Goal: Task Accomplishment & Management: Complete application form

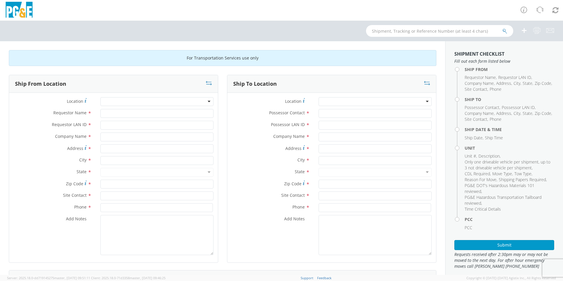
click at [153, 100] on div at bounding box center [156, 101] width 113 height 9
click at [141, 100] on div at bounding box center [156, 101] width 113 height 9
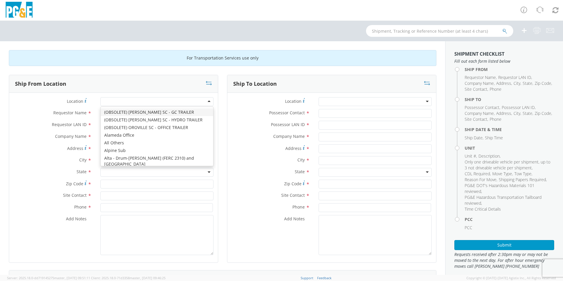
click at [141, 100] on div at bounding box center [156, 101] width 113 height 9
type input "[GEOGRAPHIC_DATA]"
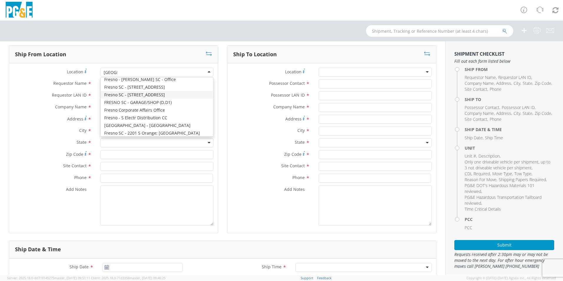
scroll to position [59, 0]
type input "PG&E"
type input "[STREET_ADDRESS][US_STATE]"
type input "[GEOGRAPHIC_DATA]"
type input "93702"
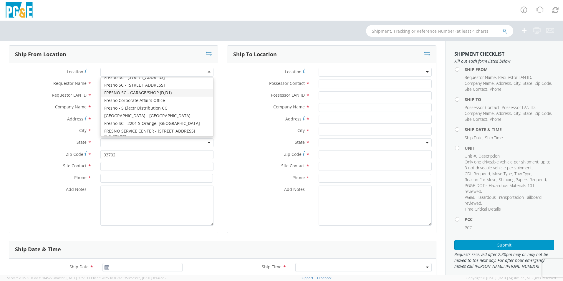
scroll to position [0, 0]
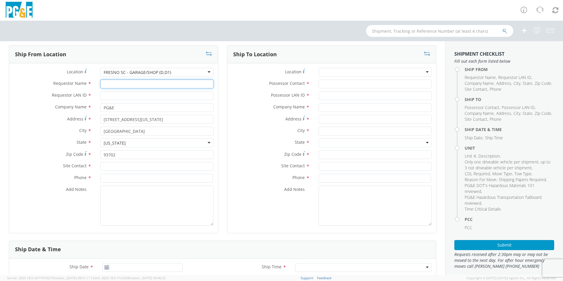
click at [135, 81] on input "Requestor Name *" at bounding box center [156, 83] width 113 height 9
type input "j"
type input "[PERSON_NAME]"
click at [132, 97] on input "Requestor LAN ID *" at bounding box center [156, 95] width 113 height 9
type input "JCEG"
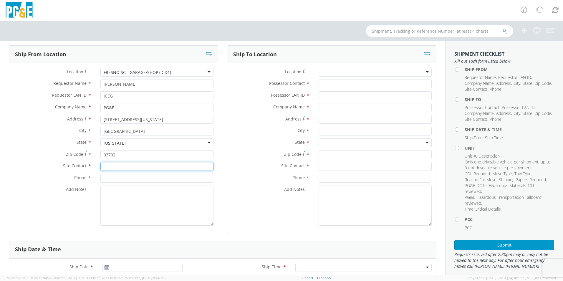
click at [135, 165] on input "text" at bounding box center [156, 166] width 113 height 9
type input "JC"
click at [104, 179] on input at bounding box center [156, 178] width 112 height 9
type input "[PHONE_NUMBER]"
click at [347, 71] on div at bounding box center [375, 72] width 113 height 9
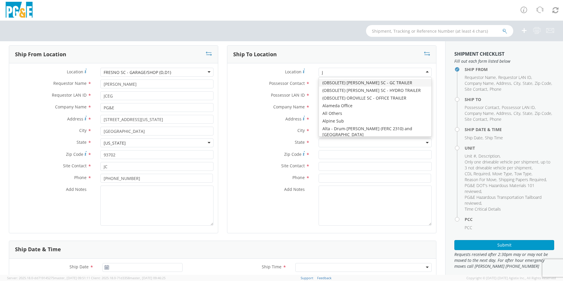
type input "JJ"
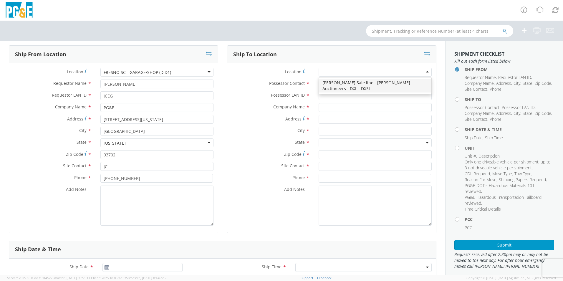
type input "PG&E"
type input "[STREET_ADDRESS][PERSON_NAME]"
type input "[PERSON_NAME]"
type input "95620"
type input "[PHONE_NUMBER]"
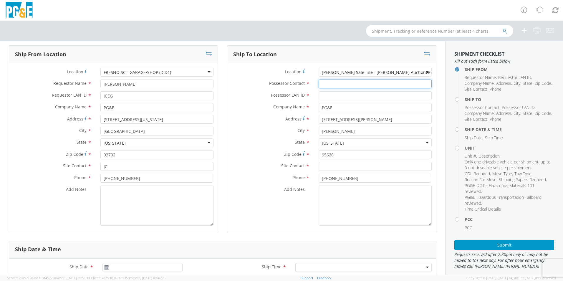
click at [343, 84] on input "Possessor Contact *" at bounding box center [375, 83] width 113 height 9
type input "[PERSON_NAME]"
click at [334, 97] on input "Possessor LAN ID *" at bounding box center [375, 95] width 113 height 9
type input "MJP0"
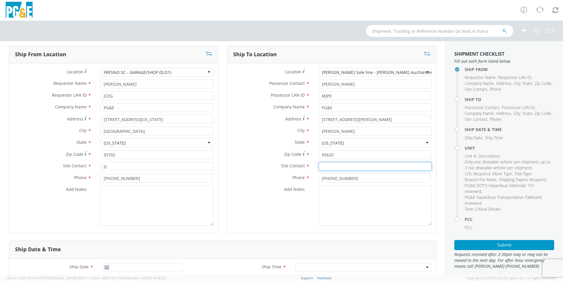
click at [344, 168] on input "text" at bounding box center [375, 166] width 113 height 9
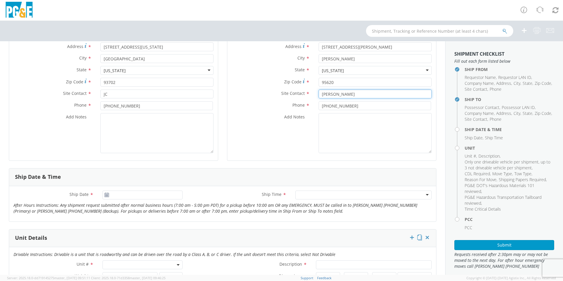
scroll to position [118, 0]
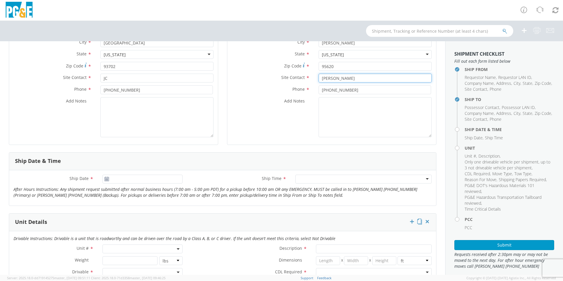
type input "[PERSON_NAME]"
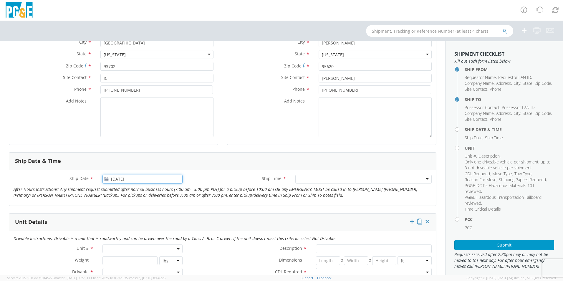
click at [136, 178] on input "[DATE]" at bounding box center [142, 179] width 80 height 9
click at [130, 225] on td "16" at bounding box center [132, 225] width 10 height 9
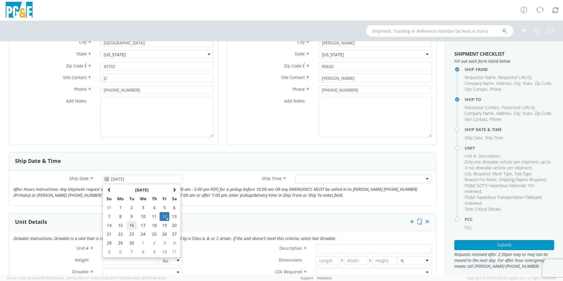
type input "[DATE]"
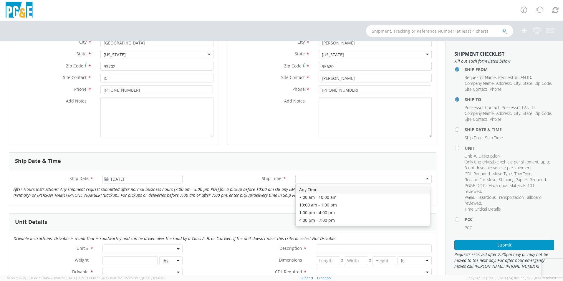
click at [304, 177] on div at bounding box center [363, 179] width 136 height 9
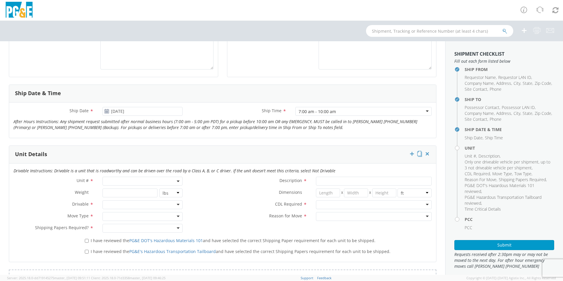
scroll to position [206, 0]
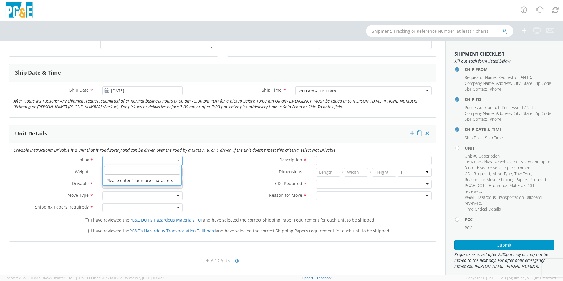
click at [135, 160] on span at bounding box center [142, 160] width 80 height 9
click at [130, 171] on input "search" at bounding box center [142, 170] width 76 height 9
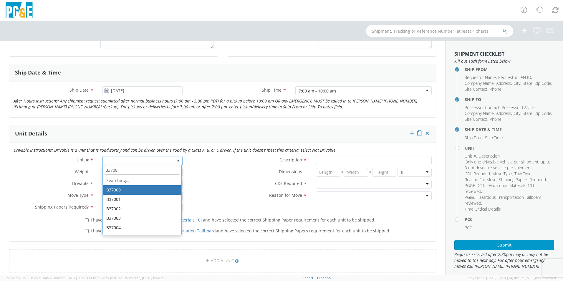
type input "B37081"
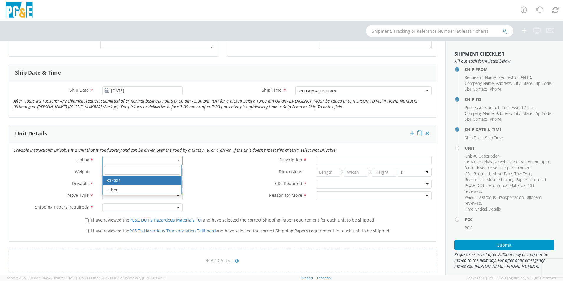
type input "PICKUP; 1/2T 4x4"
type input "7050"
select select "B37081"
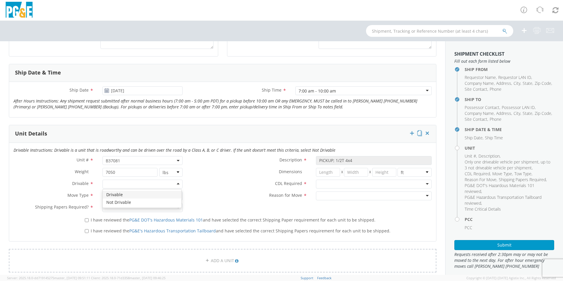
click at [129, 183] on div at bounding box center [142, 184] width 80 height 9
click at [125, 196] on div at bounding box center [142, 195] width 80 height 9
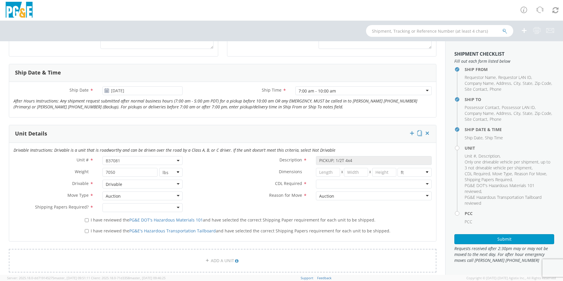
click at [123, 208] on div at bounding box center [142, 207] width 80 height 9
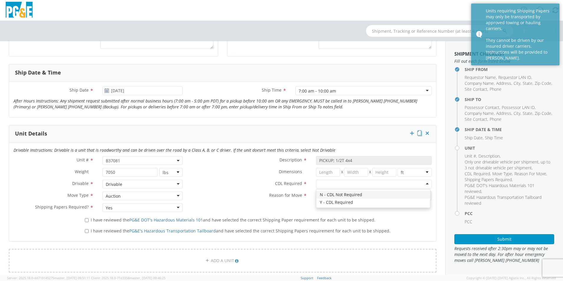
click at [327, 182] on div at bounding box center [374, 184] width 116 height 9
click at [85, 221] on input "I have reviewed the PG&E DOT's Hazardous Materials 101 and have selected the co…" at bounding box center [87, 220] width 4 height 4
checkbox input "true"
click at [85, 231] on input "I have reviewed the PG&E's Hazardous Transportation Tailboard and have selected…" at bounding box center [87, 231] width 4 height 4
checkbox input "true"
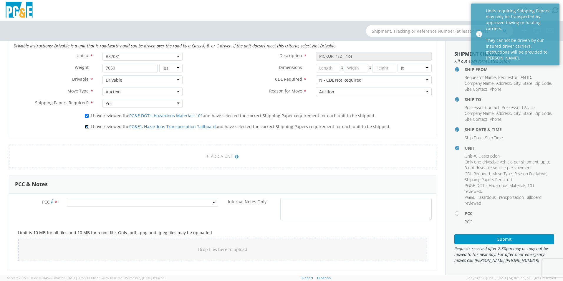
scroll to position [353, 0]
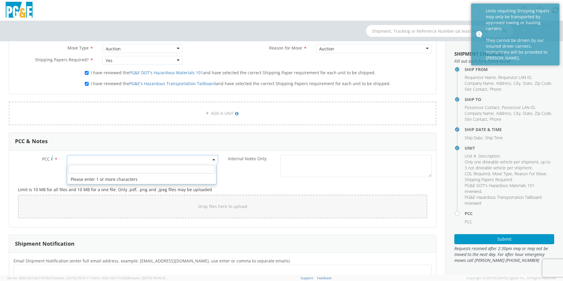
click at [132, 158] on span at bounding box center [142, 159] width 151 height 9
click at [134, 170] on input "number" at bounding box center [141, 169] width 147 height 9
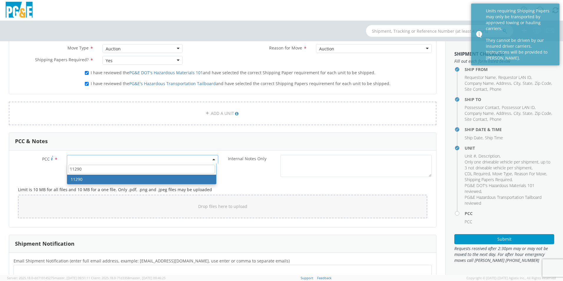
type input "11290"
select select "11290"
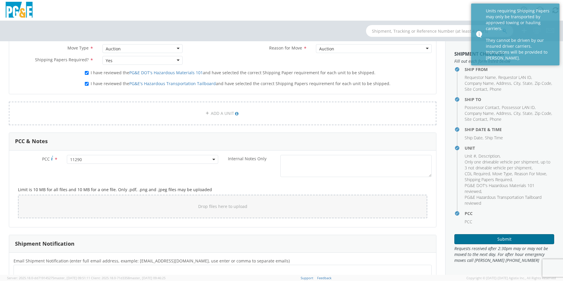
click at [509, 239] on button "Submit" at bounding box center [504, 239] width 100 height 10
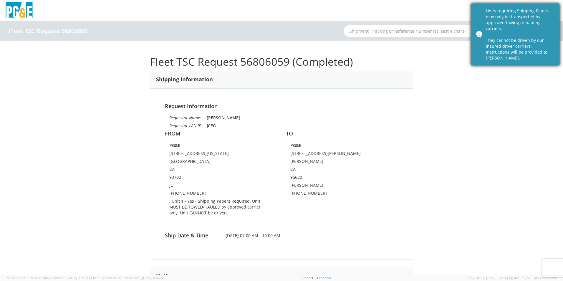
click at [512, 26] on div "Units requiring Shipping Papers may only be transported by approved towing or h…" at bounding box center [520, 34] width 69 height 53
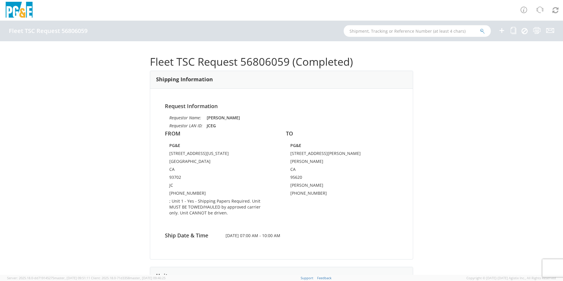
click at [405, 31] on input "text" at bounding box center [417, 31] width 147 height 12
click at [204, 135] on h4 "FROM" at bounding box center [221, 134] width 112 height 6
